Goal: Task Accomplishment & Management: Complete application form

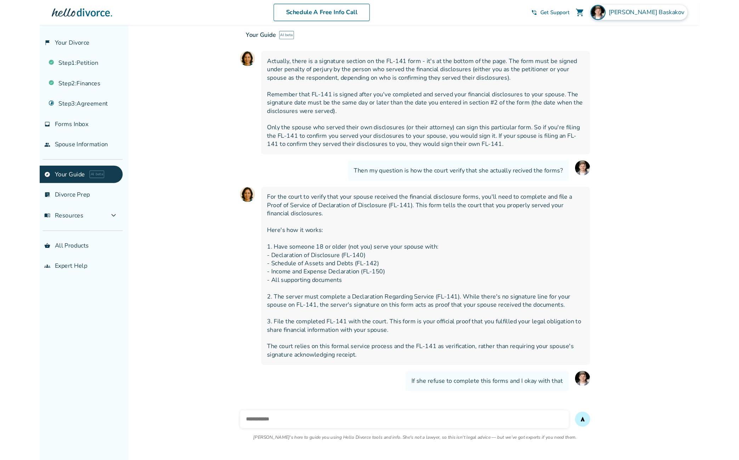
scroll to position [4921, 0]
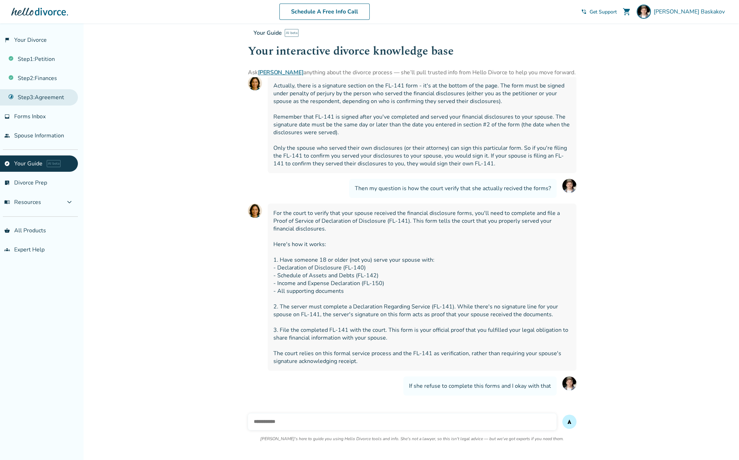
click at [42, 96] on link "Step 3 : Agreement" at bounding box center [39, 97] width 78 height 16
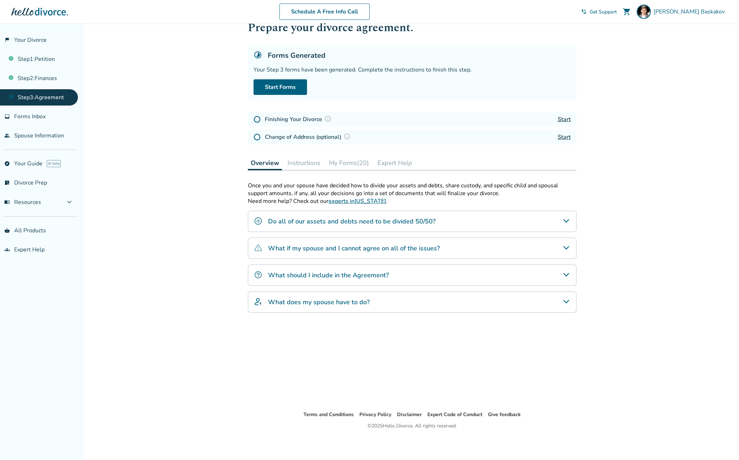
scroll to position [23, 0]
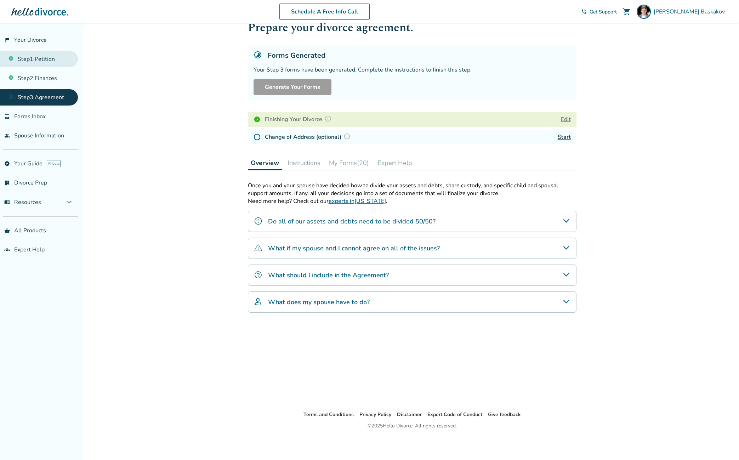
click at [41, 58] on link "Step 1 : Petition" at bounding box center [39, 59] width 78 height 16
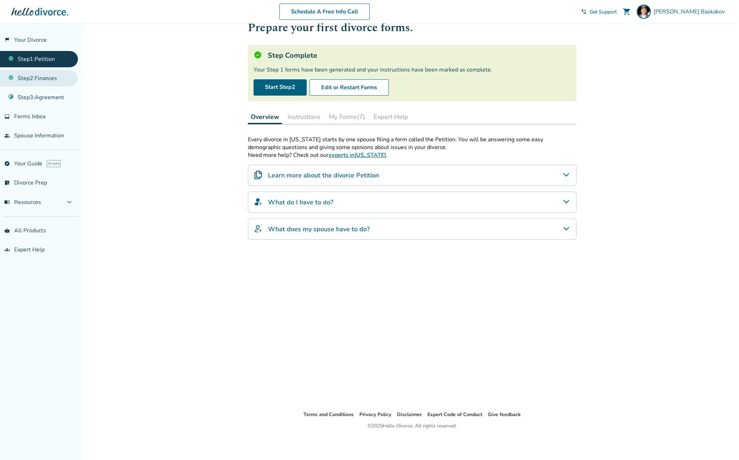
click at [38, 77] on link "Step 2 : Finances" at bounding box center [39, 78] width 78 height 16
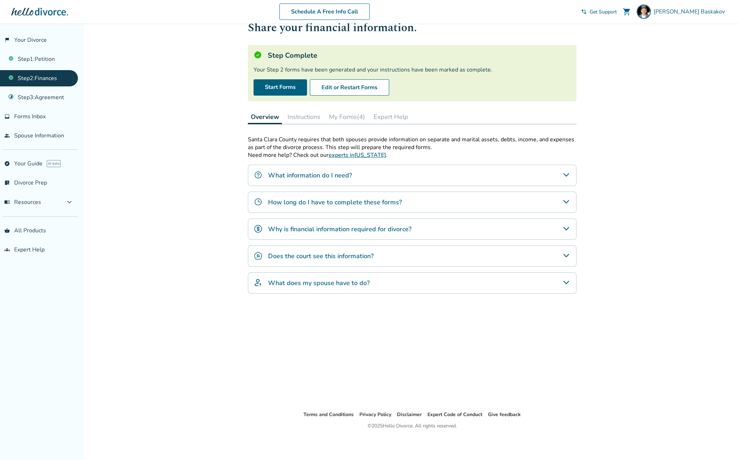
click at [345, 111] on button "My Forms (4)" at bounding box center [347, 117] width 42 height 14
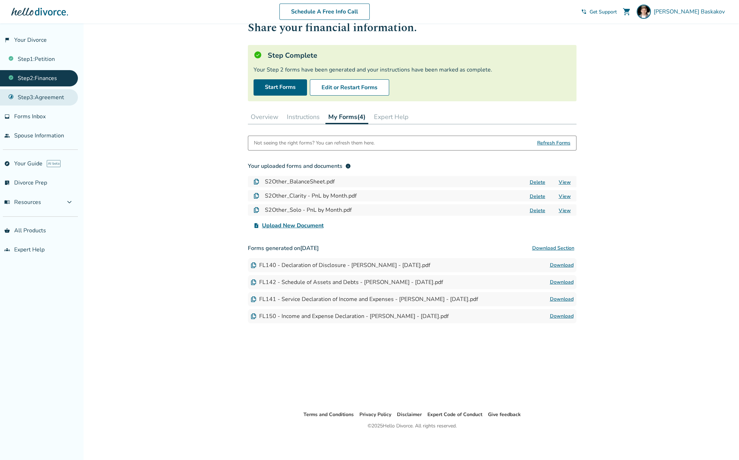
click at [40, 100] on link "Step 3 : Agreement" at bounding box center [39, 97] width 78 height 16
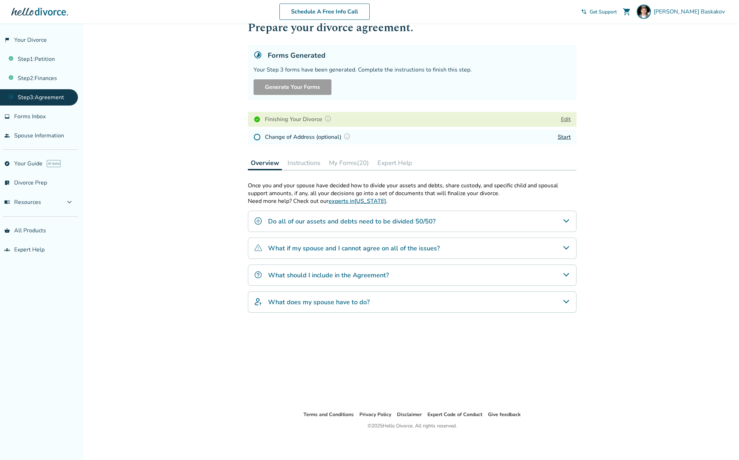
click at [360, 161] on button "My Forms (20)" at bounding box center [349, 163] width 46 height 14
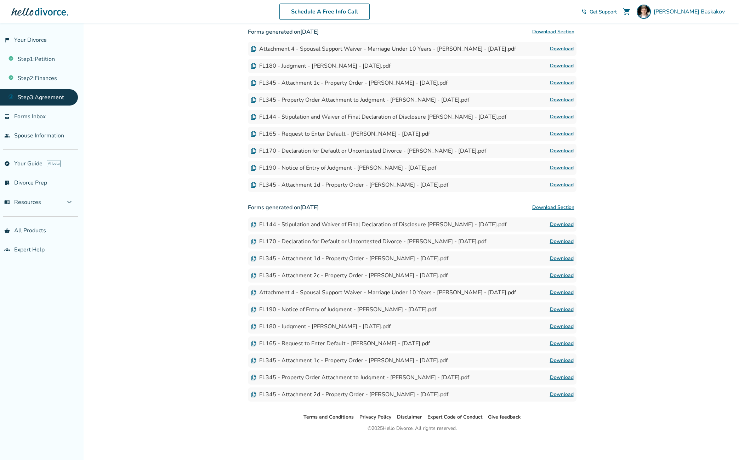
scroll to position [247, 0]
click at [44, 78] on link "Step 2 : Finances" at bounding box center [39, 78] width 78 height 16
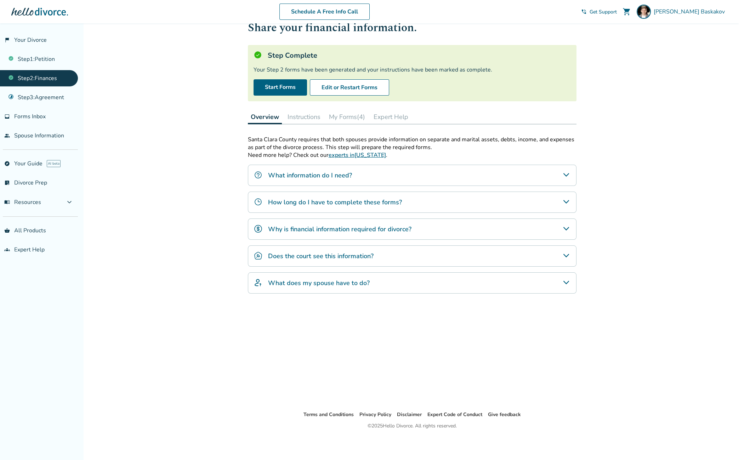
click at [339, 115] on button "My Forms (4)" at bounding box center [347, 117] width 42 height 14
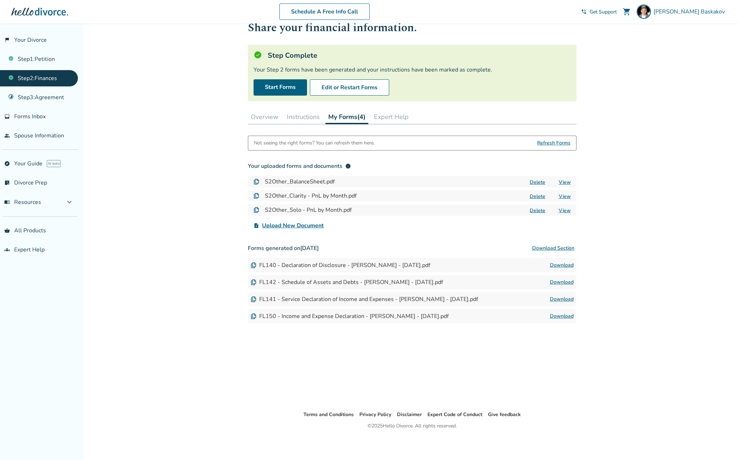
click at [560, 314] on link "Download" at bounding box center [562, 316] width 24 height 8
